Goal: Task Accomplishment & Management: Complete application form

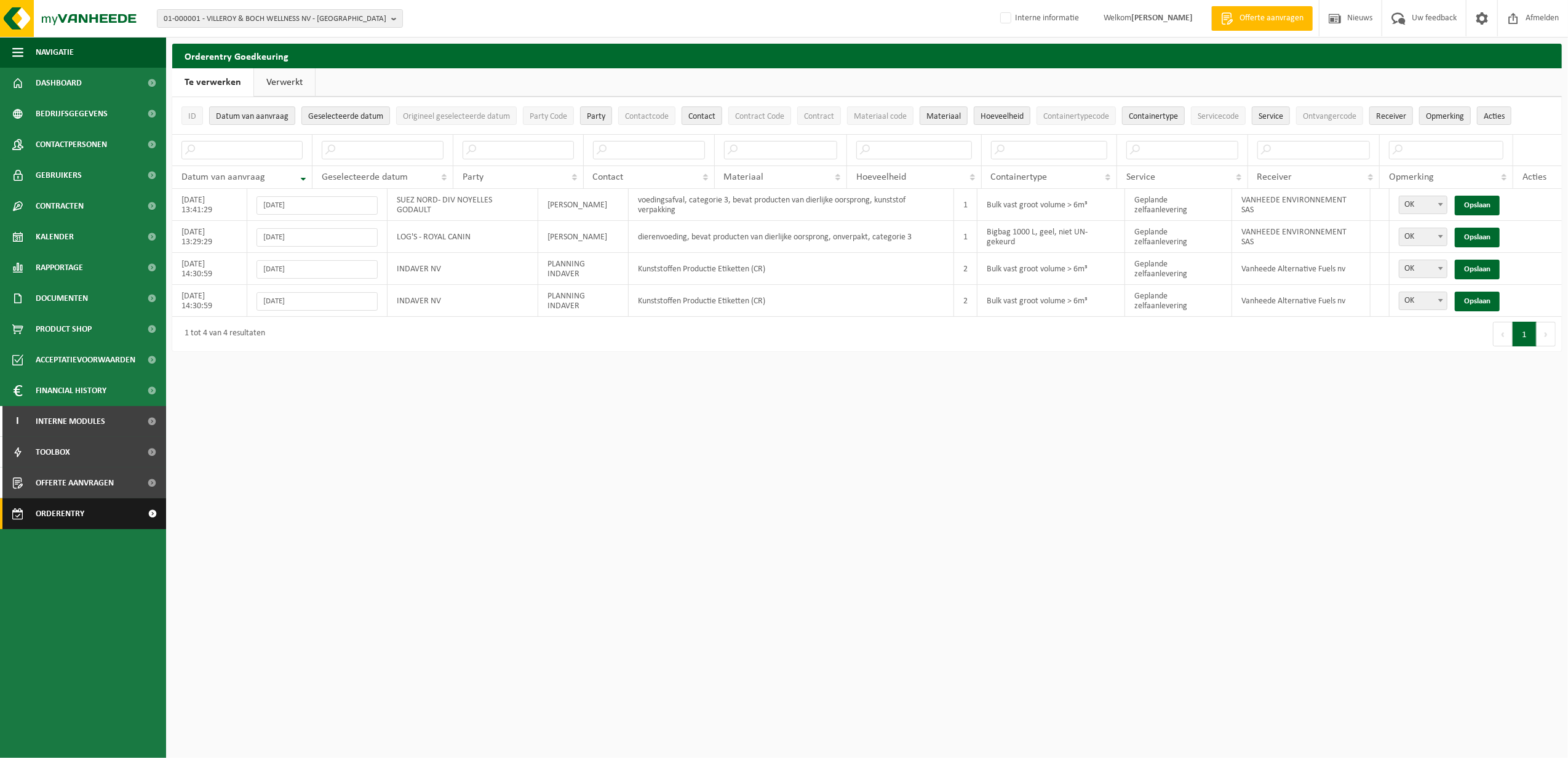
click at [58, 515] on span "Orderentry Goedkeuring" at bounding box center [87, 513] width 103 height 30
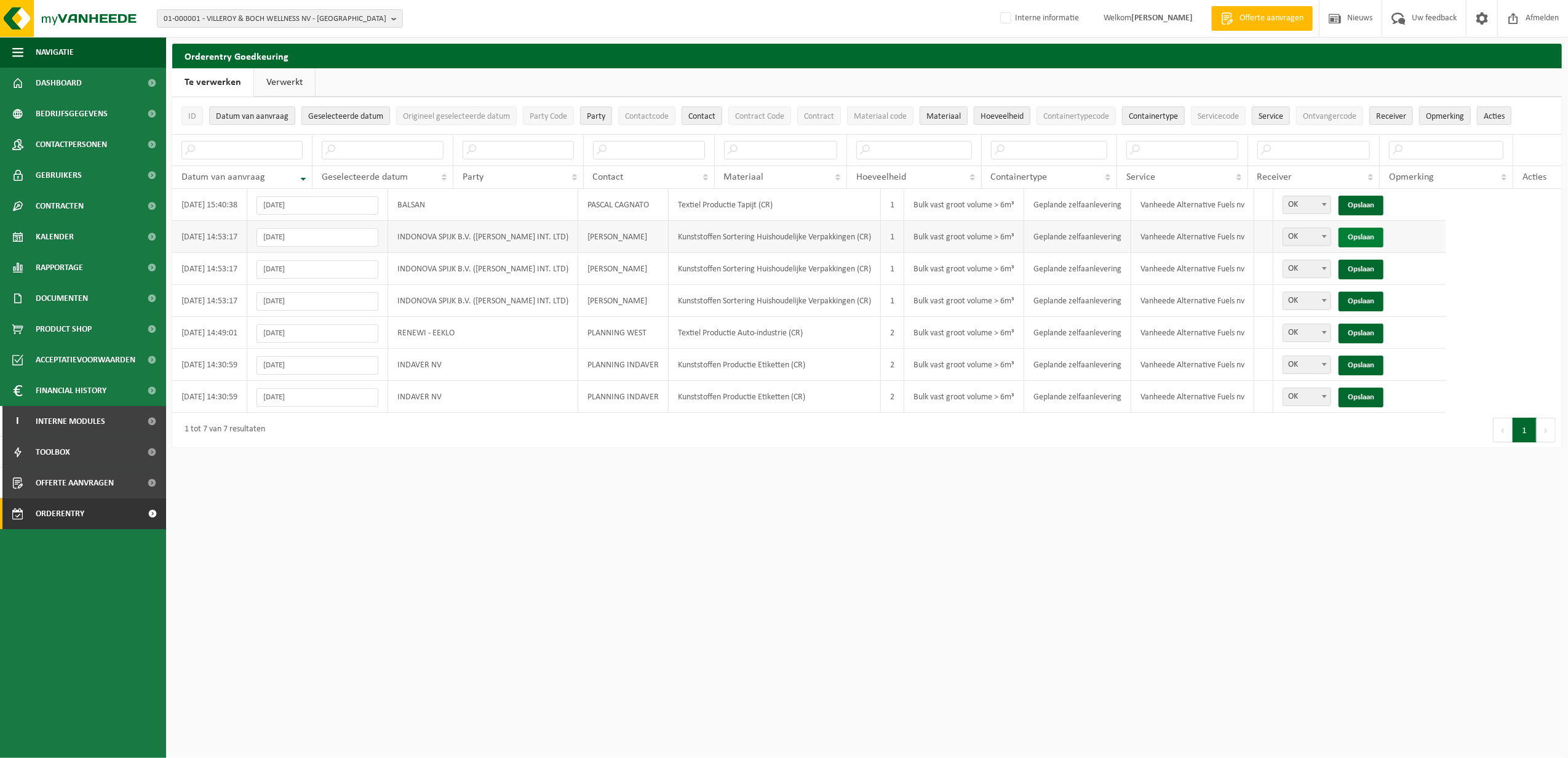
click at [1347, 239] on link "Opslaan" at bounding box center [1361, 237] width 45 height 19
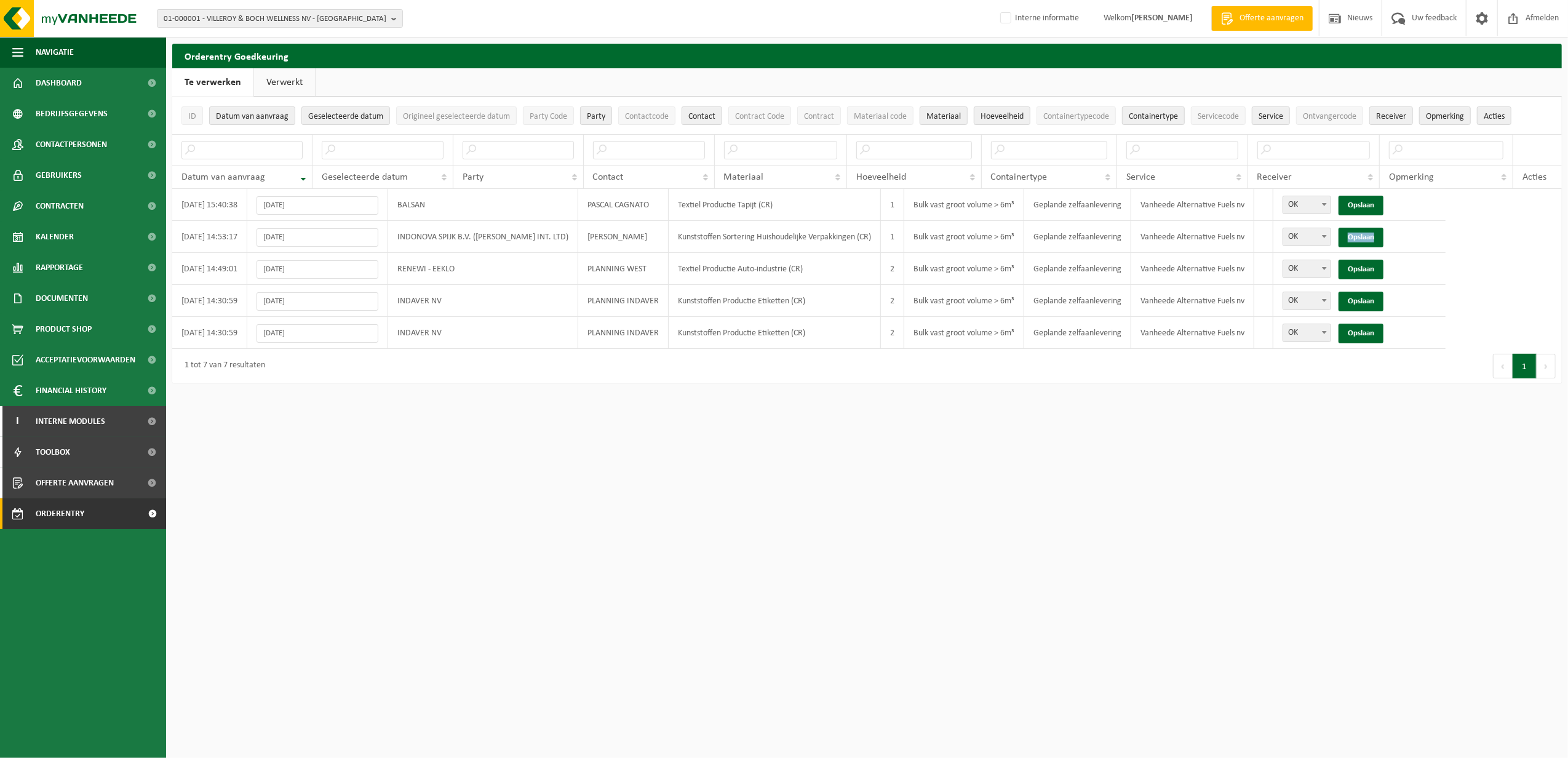
click at [1347, 239] on link "Opslaan" at bounding box center [1361, 237] width 45 height 19
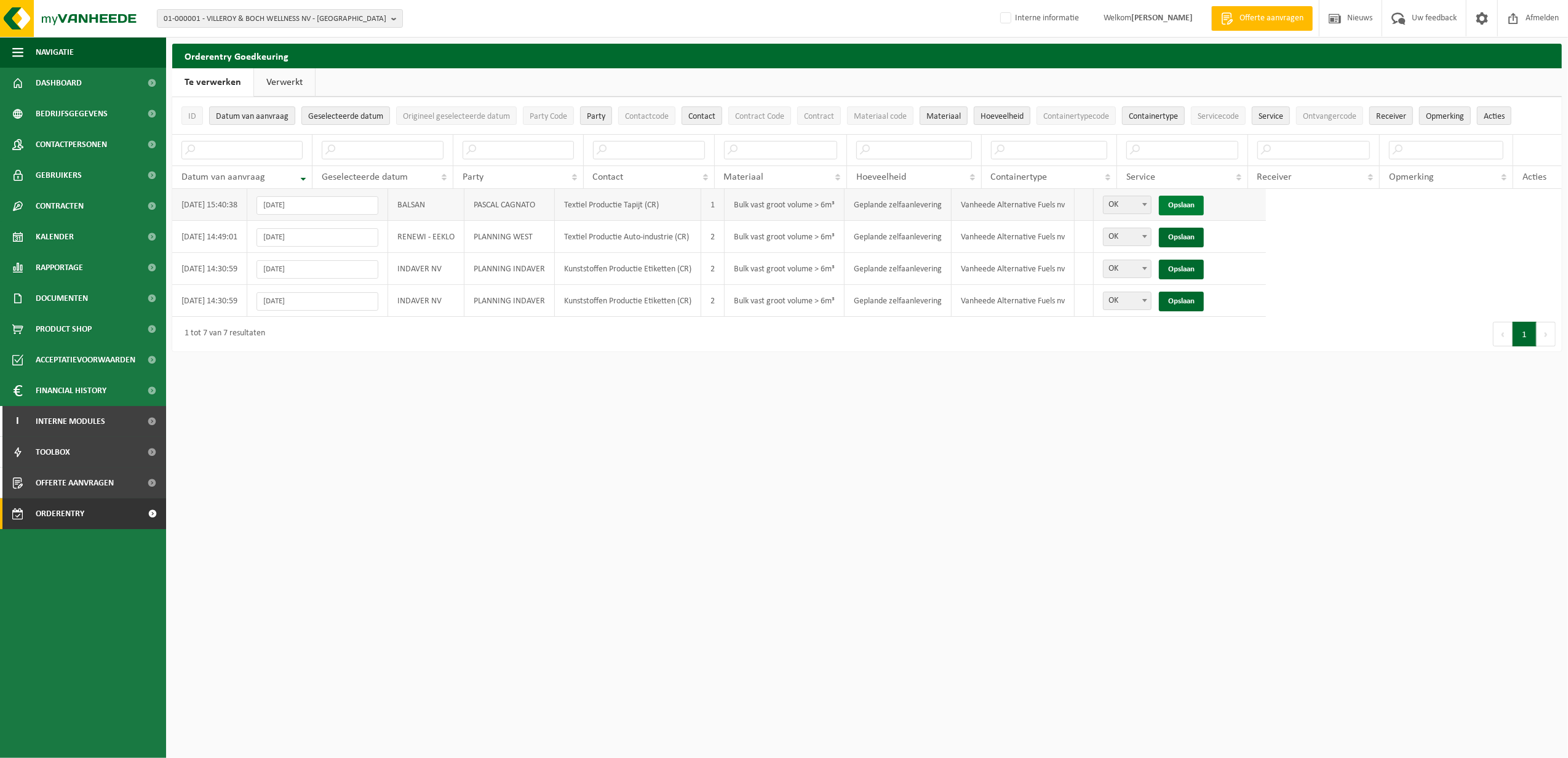
click at [1195, 206] on link "Opslaan" at bounding box center [1181, 205] width 45 height 19
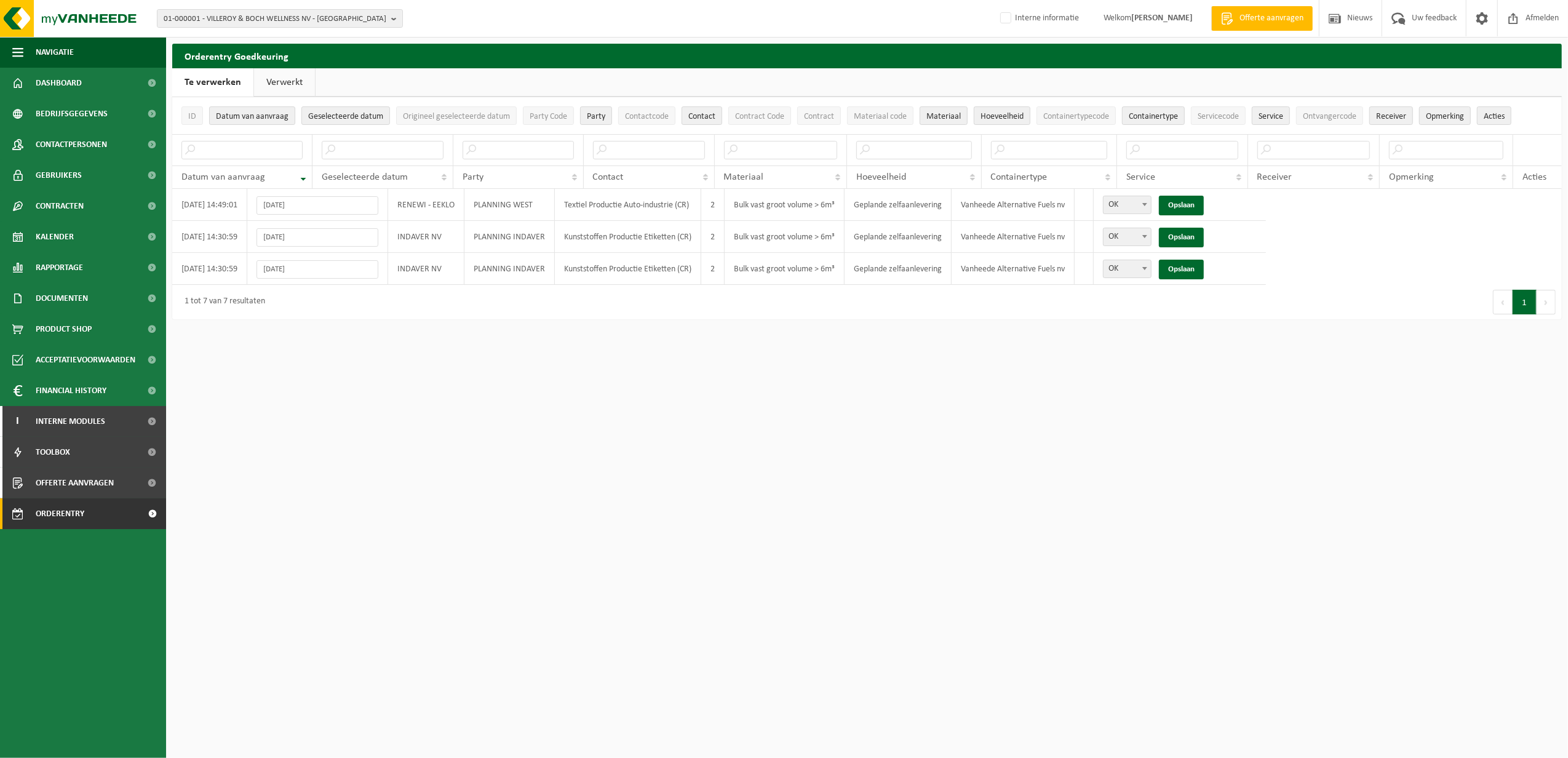
click at [1195, 206] on link "Opslaan" at bounding box center [1181, 205] width 45 height 19
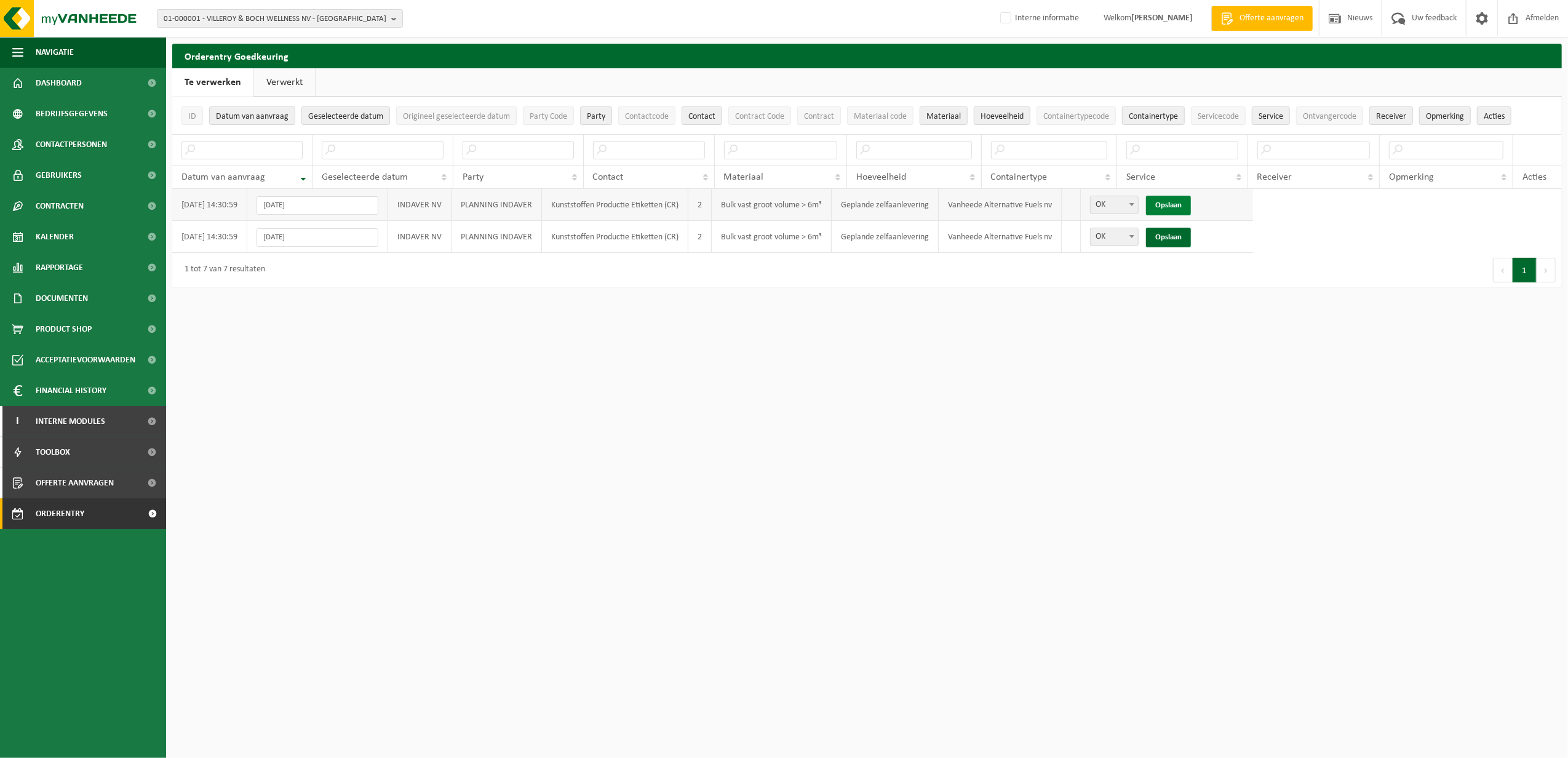
click at [1181, 203] on link "Opslaan" at bounding box center [1168, 205] width 45 height 19
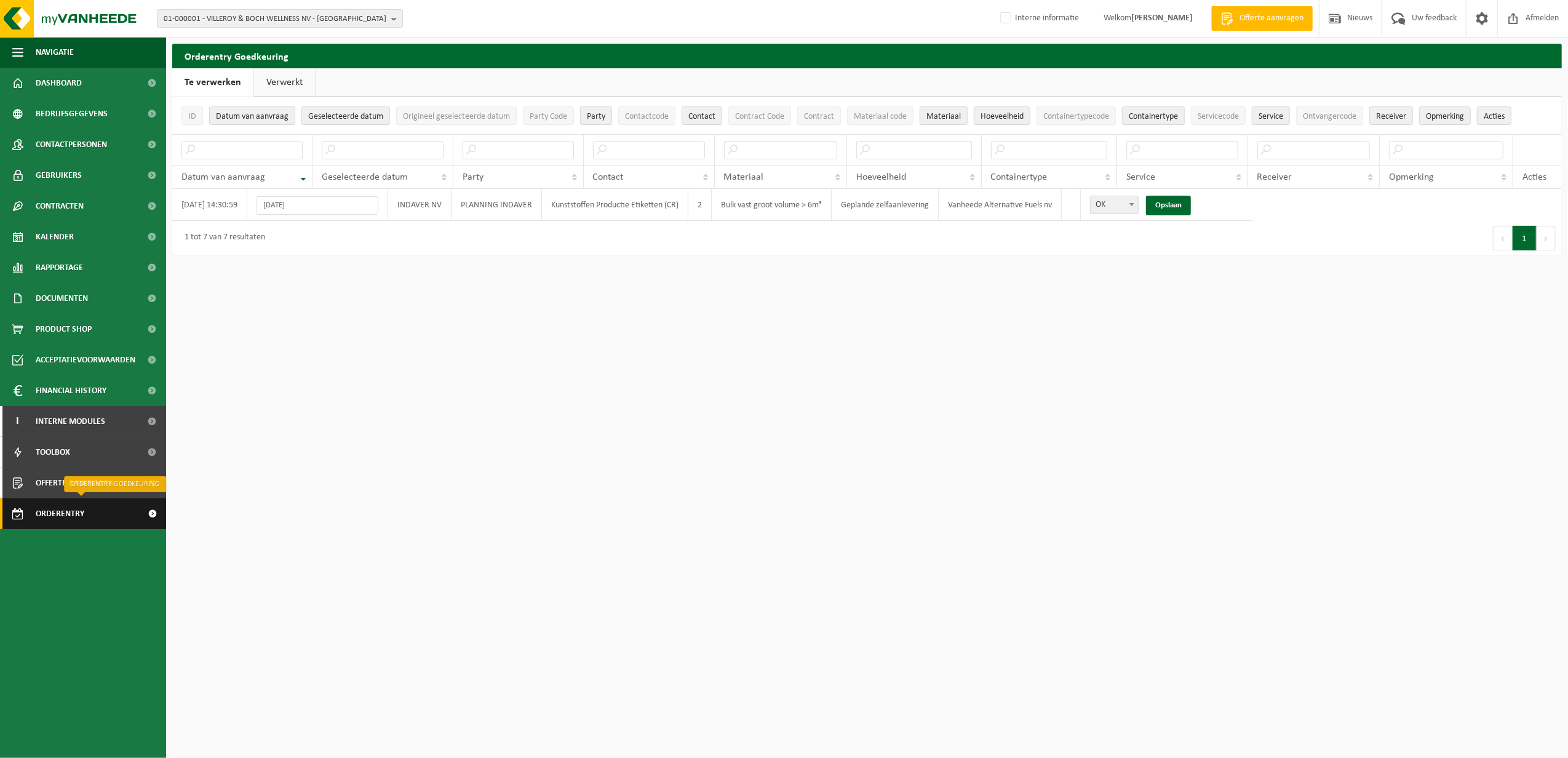
click at [72, 509] on span "Orderentry Goedkeuring" at bounding box center [87, 513] width 103 height 30
